Goal: Find specific page/section: Find specific page/section

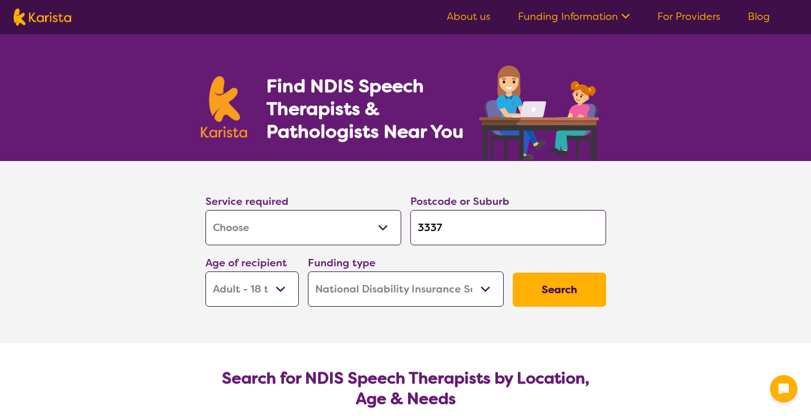
select select "[MEDICAL_DATA]"
select select "AD"
select select "NDIS"
select select "[MEDICAL_DATA]"
select select "AD"
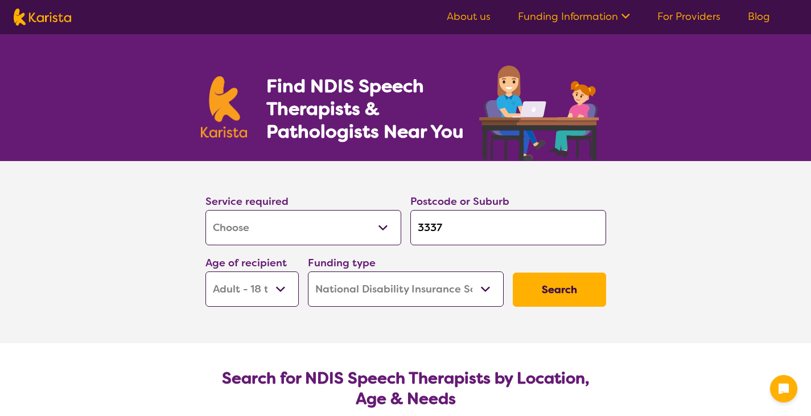
select select "NDIS"
click at [316, 238] on select "Allied Health Assistant Assessment ([MEDICAL_DATA] or [MEDICAL_DATA]) Behaviour…" at bounding box center [303, 227] width 196 height 35
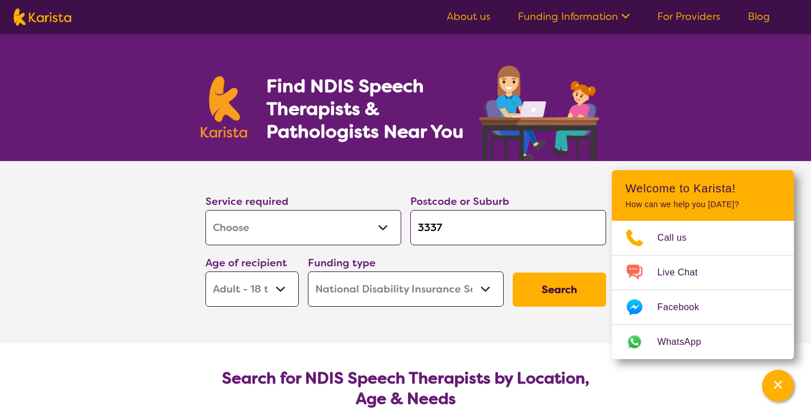
select select "Physiotherapy"
click at [205, 210] on select "Allied Health Assistant Assessment ([MEDICAL_DATA] or [MEDICAL_DATA]) Behaviour…" at bounding box center [303, 227] width 196 height 35
select select "Physiotherapy"
click at [533, 221] on input "3337" at bounding box center [508, 227] width 196 height 35
click at [85, 109] on div "Find NDIS Speech Therapists & Pathologists Near You" at bounding box center [405, 97] width 811 height 127
